Goal: Task Accomplishment & Management: Use online tool/utility

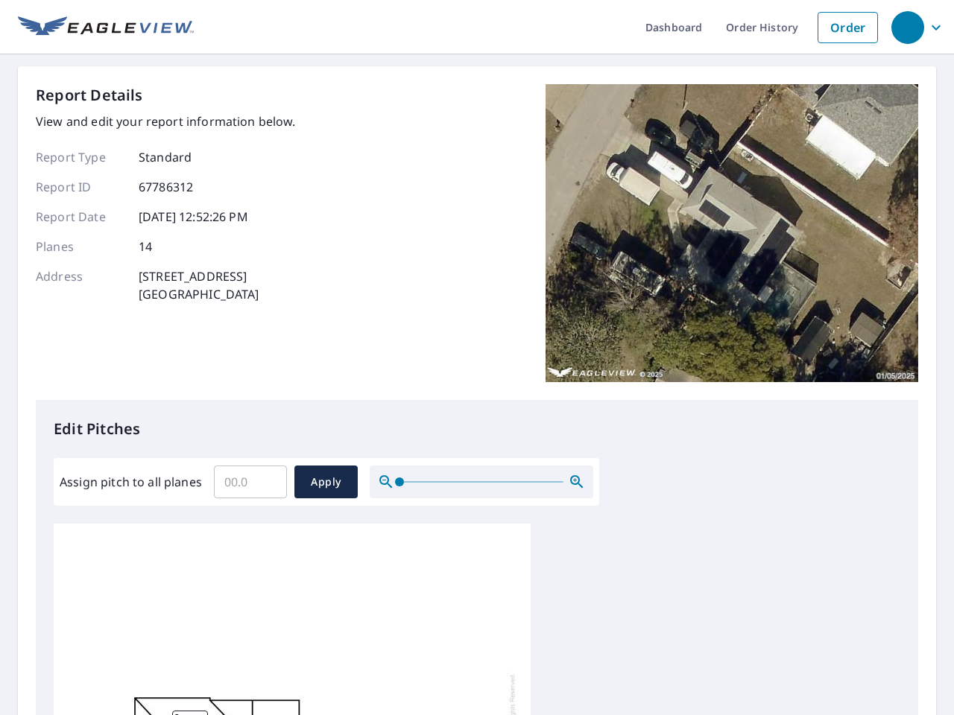
click at [477, 358] on div "Report Details View and edit your report information below. Report Type Standar…" at bounding box center [477, 242] width 882 height 316
click at [907, 27] on div "button" at bounding box center [907, 27] width 33 height 33
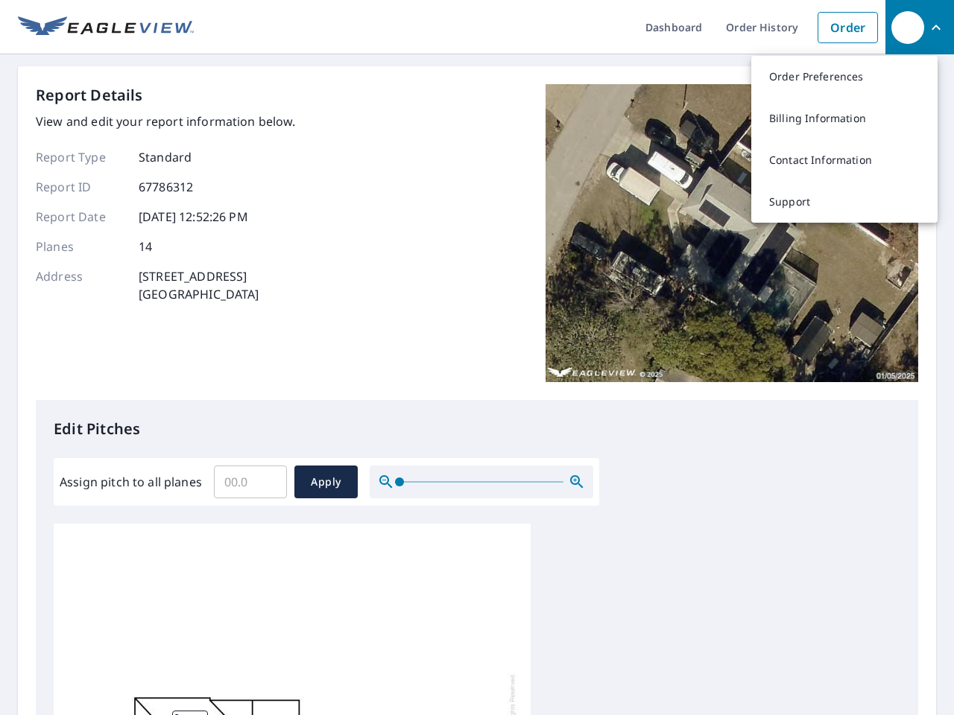
click at [250, 482] on input "Assign pitch to all planes" at bounding box center [250, 482] width 73 height 42
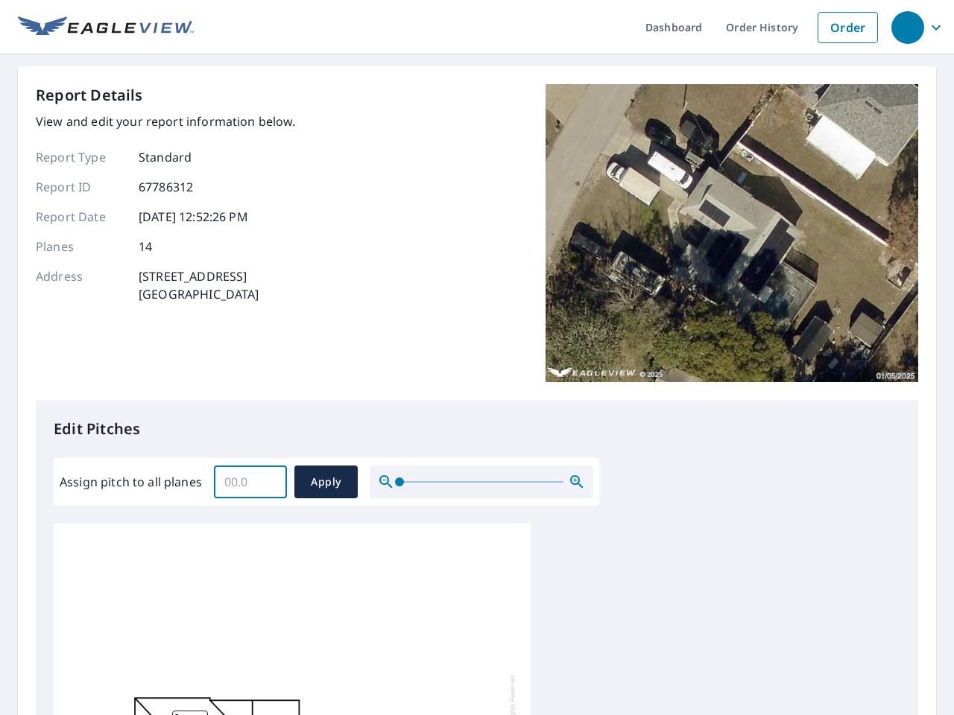
click at [326, 482] on span "Apply" at bounding box center [325, 482] width 39 height 19
click at [577, 482] on icon "button" at bounding box center [577, 482] width 18 height 18
